Goal: Task Accomplishment & Management: Complete application form

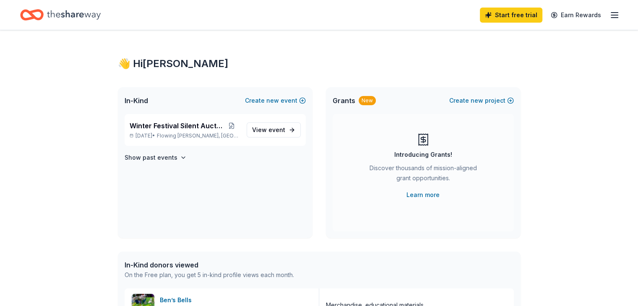
click at [609, 16] on icon "button" at bounding box center [614, 15] width 10 height 10
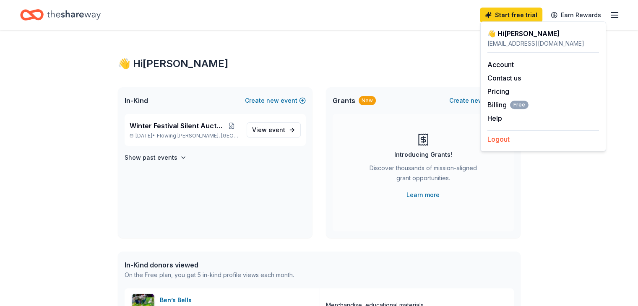
click at [501, 140] on button "Logout" at bounding box center [498, 139] width 22 height 10
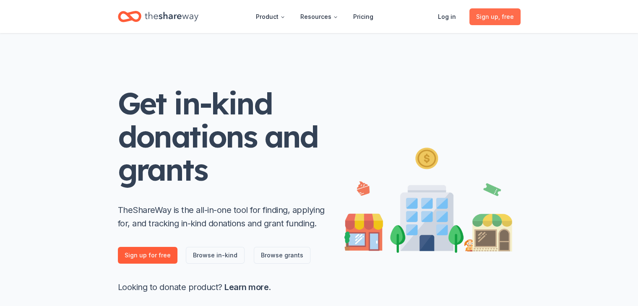
click at [493, 14] on span "Sign up , free" at bounding box center [495, 17] width 38 height 10
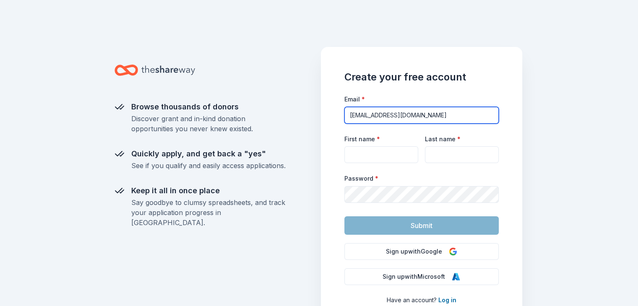
click at [411, 117] on input "[EMAIL_ADDRESS][DOMAIN_NAME]" at bounding box center [421, 115] width 154 height 17
click at [391, 116] on input "[EMAIL_ADDRESS][DOMAIN_NAME]" at bounding box center [421, 115] width 154 height 17
type input "[EMAIL_ADDRESS][DOMAIN_NAME]"
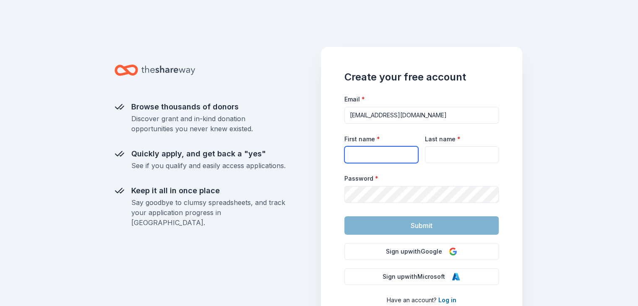
click at [371, 160] on input "First name *" at bounding box center [381, 154] width 74 height 17
type input "[PERSON_NAME]"
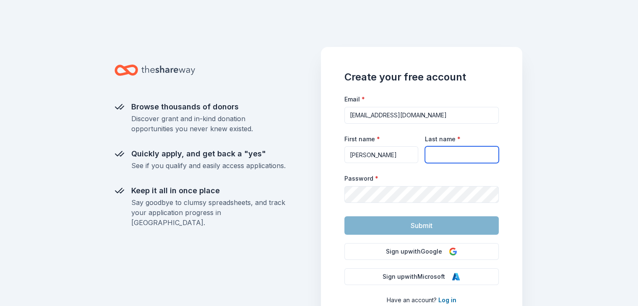
type input "[PERSON_NAME]"
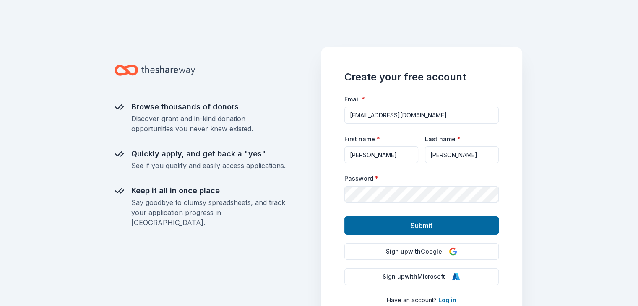
click at [376, 211] on form "Email * [EMAIL_ADDRESS][DOMAIN_NAME] First name * [PERSON_NAME] Last name * [PE…" at bounding box center [421, 164] width 154 height 141
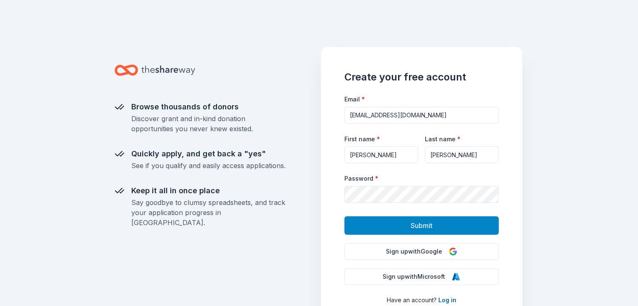
click at [398, 223] on button "Submit" at bounding box center [421, 225] width 154 height 18
